Goal: Navigation & Orientation: Find specific page/section

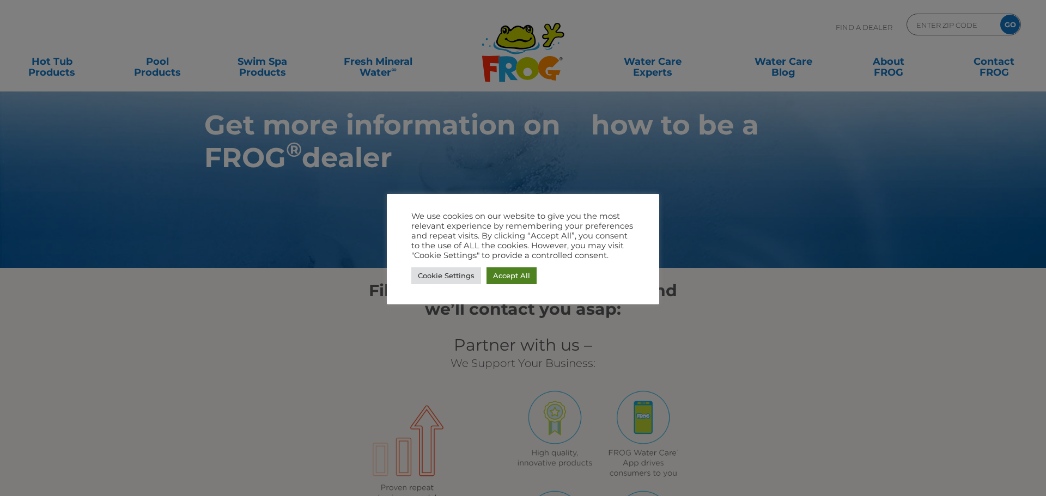
click at [502, 279] on link "Accept All" at bounding box center [511, 275] width 50 height 17
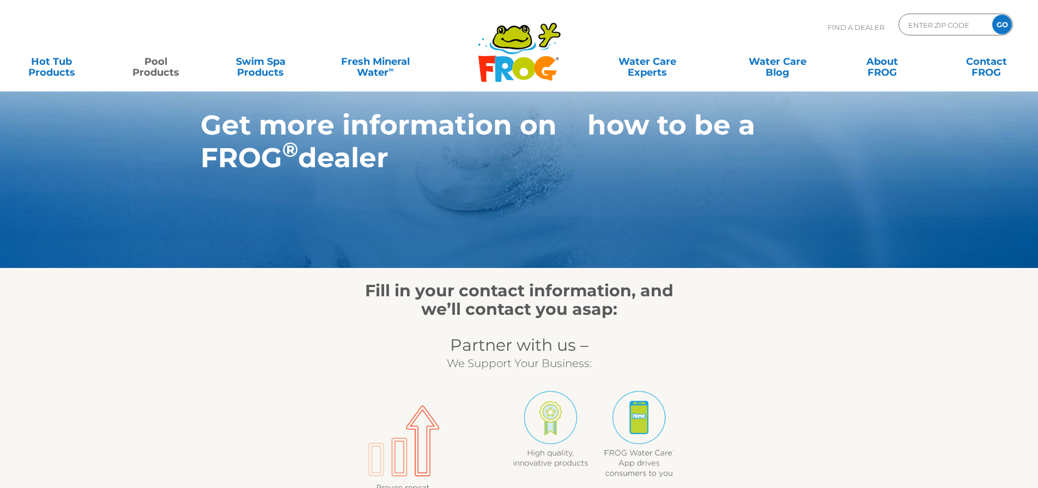
click at [155, 65] on link "Pool Products" at bounding box center [155, 62] width 81 height 22
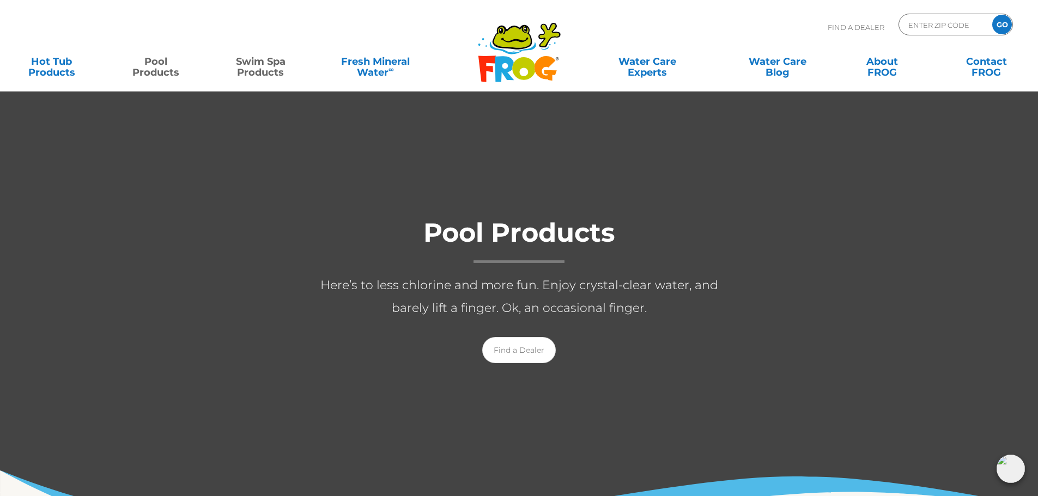
scroll to position [54, 0]
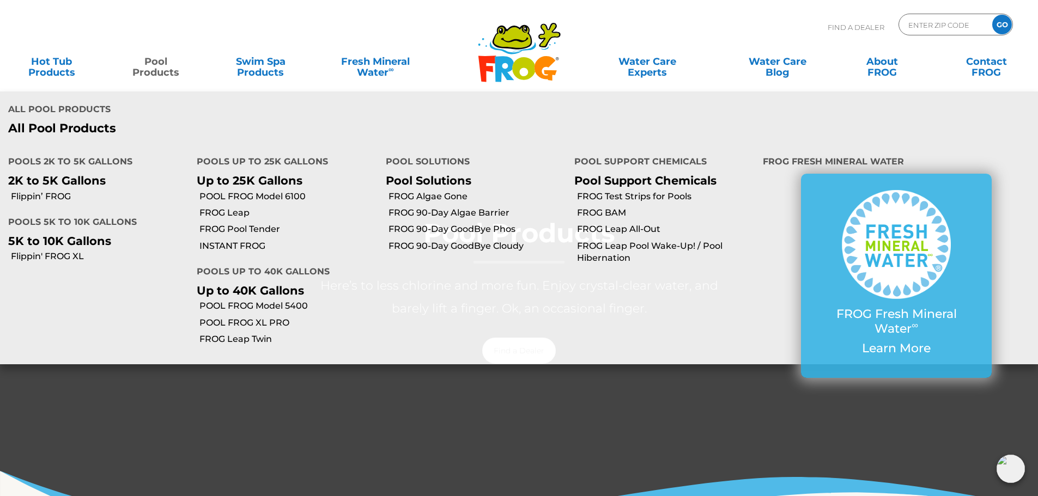
click at [161, 68] on link "Pool Products" at bounding box center [155, 62] width 81 height 22
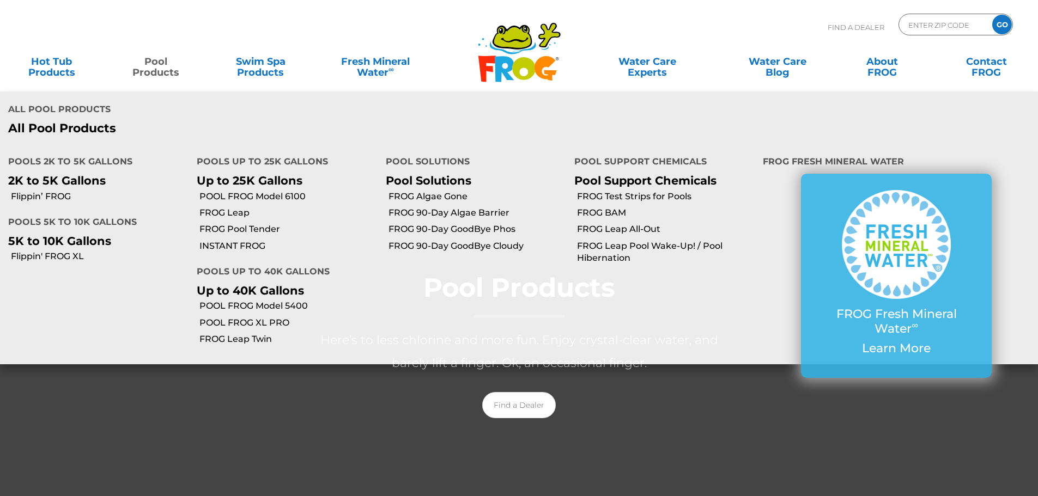
click at [83, 121] on p "All Pool Products" at bounding box center [259, 128] width 503 height 14
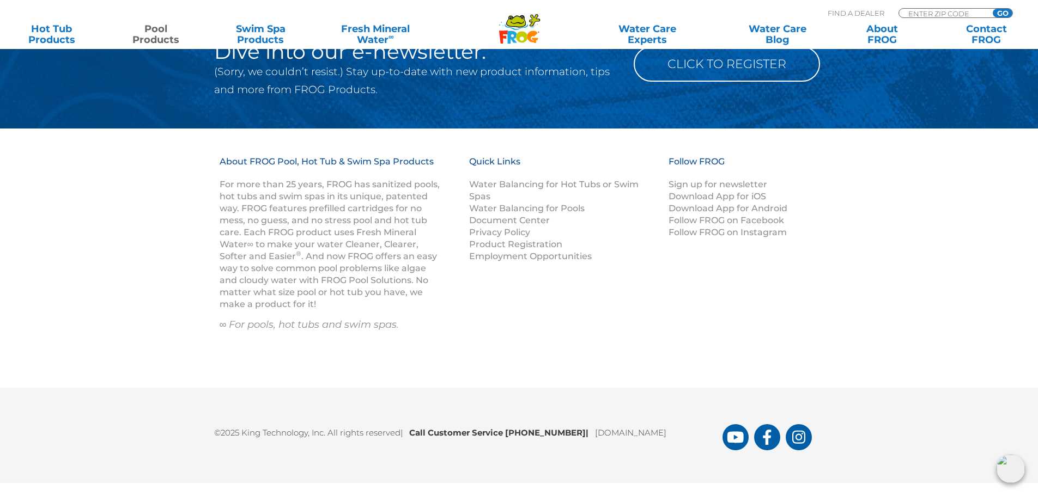
scroll to position [4380, 0]
